Goal: Information Seeking & Learning: Learn about a topic

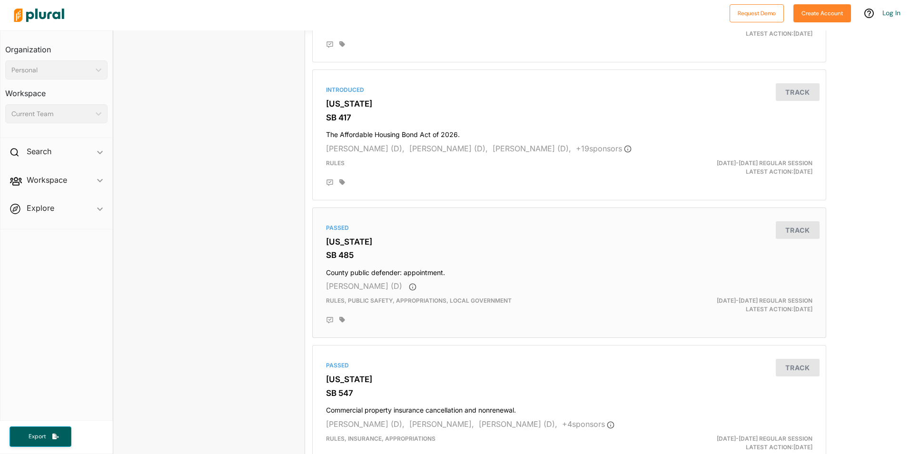
scroll to position [2236, 0]
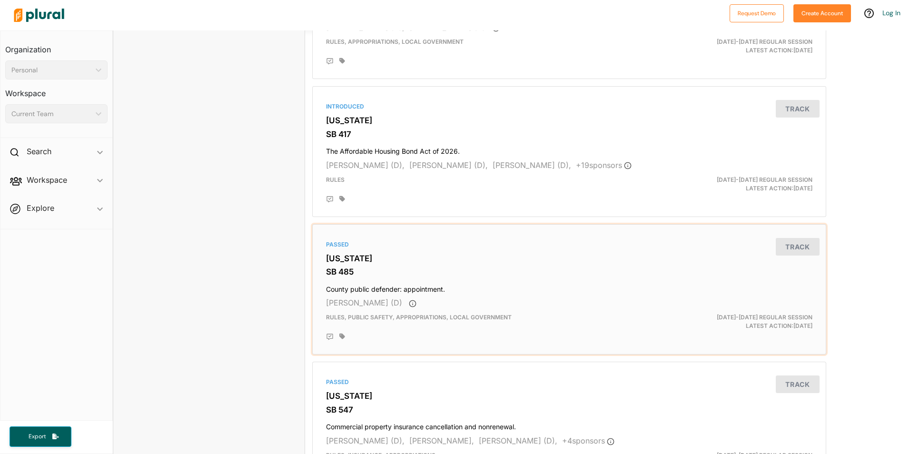
click at [578, 277] on div "Passed [US_STATE] SB 485 County public defender: appointment. [PERSON_NAME] (D)…" at bounding box center [568, 289] width 505 height 122
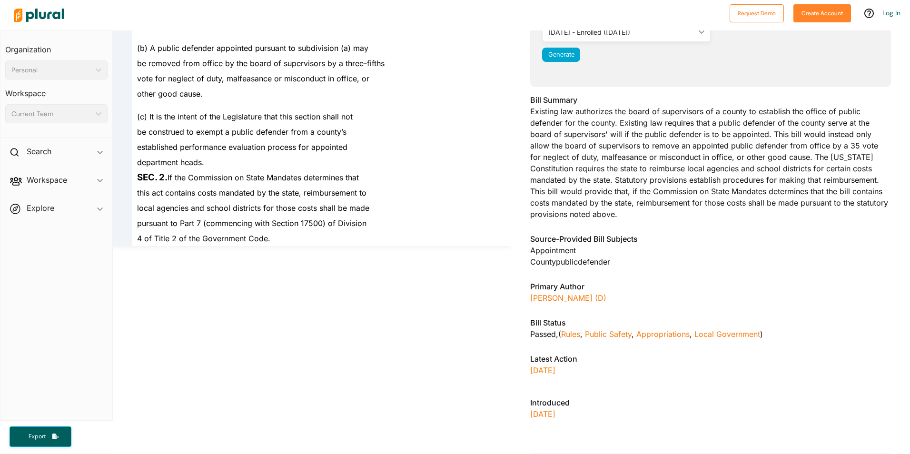
scroll to position [89, 0]
